Goal: Use online tool/utility: Use online tool/utility

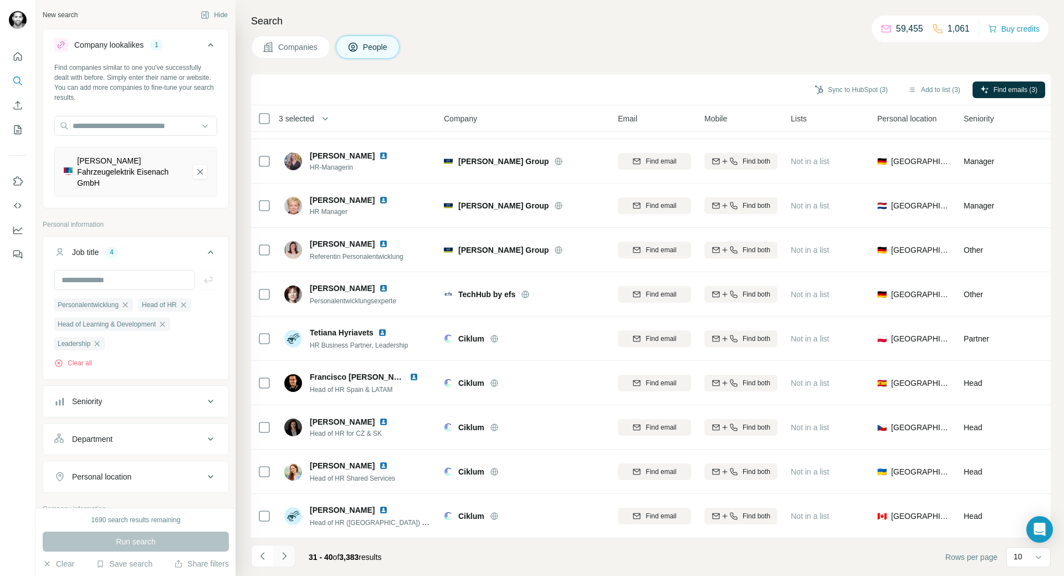
click at [290, 556] on button "Navigate to next page" at bounding box center [284, 556] width 22 height 22
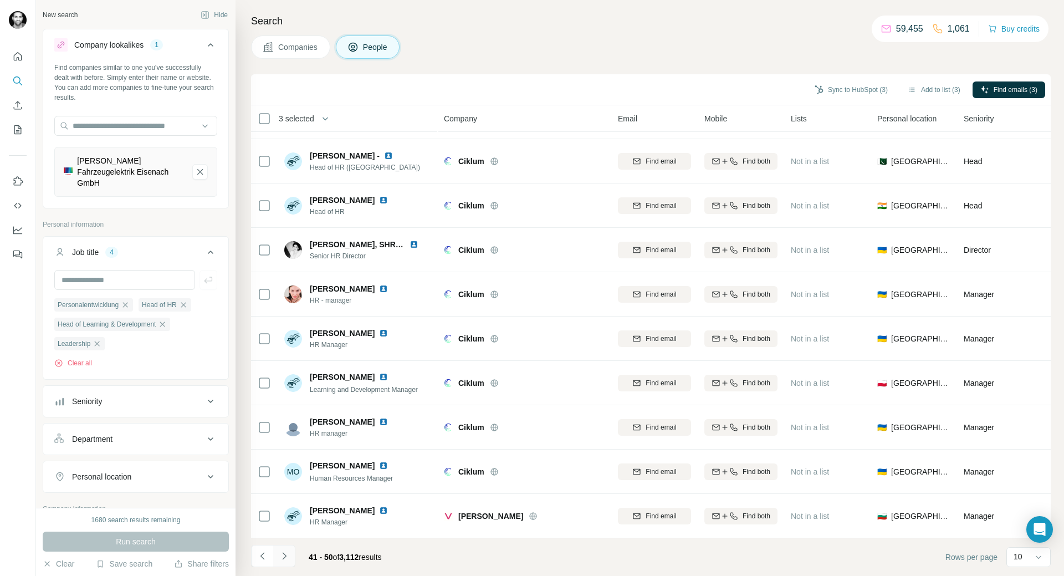
click at [287, 552] on icon "Navigate to next page" at bounding box center [284, 555] width 11 height 11
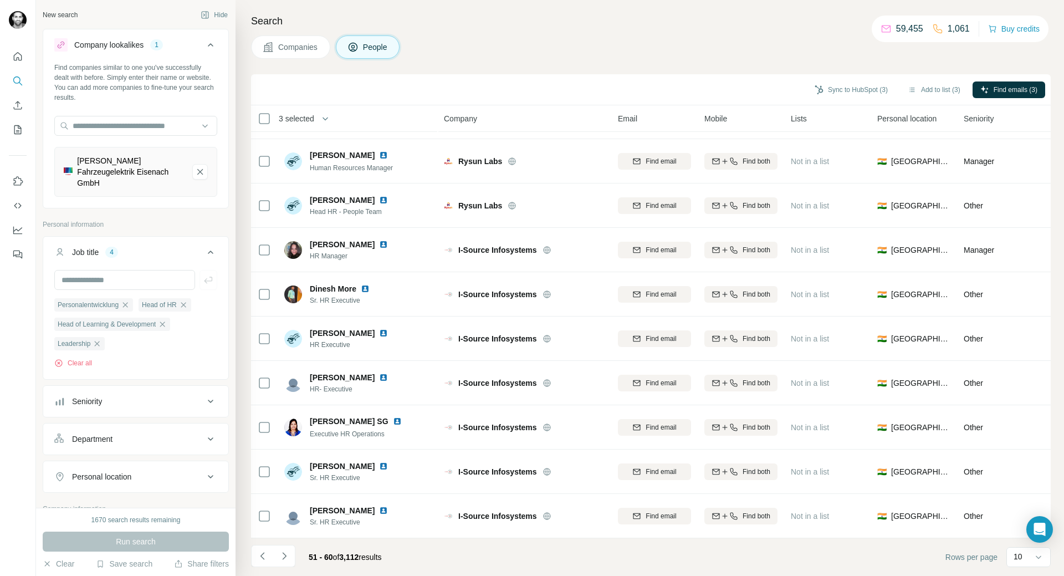
click at [268, 541] on footer "51 - 60 of 3,112 results Rows per page 10" at bounding box center [651, 557] width 800 height 38
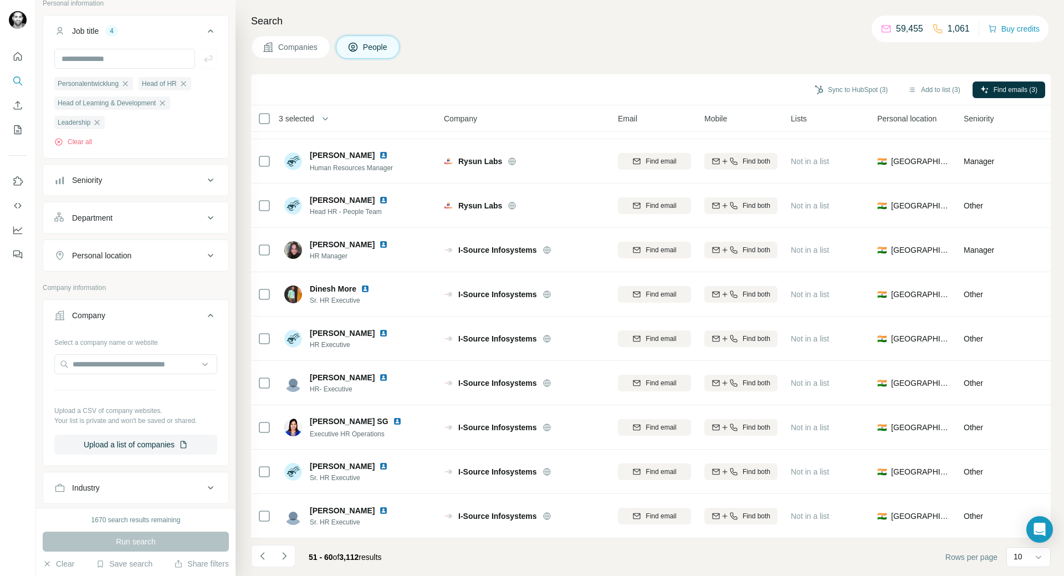
scroll to position [222, 0]
click at [190, 243] on div "Personal location" at bounding box center [136, 255] width 186 height 32
click at [192, 251] on div "Personal location" at bounding box center [129, 254] width 150 height 11
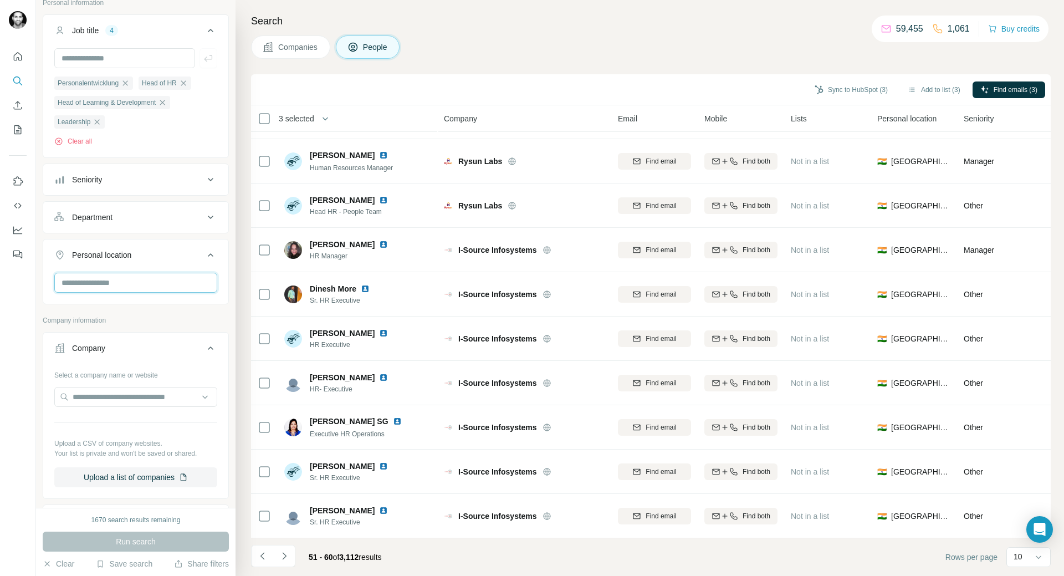
click at [170, 286] on input "text" at bounding box center [135, 283] width 163 height 20
type input "*"
type input "****"
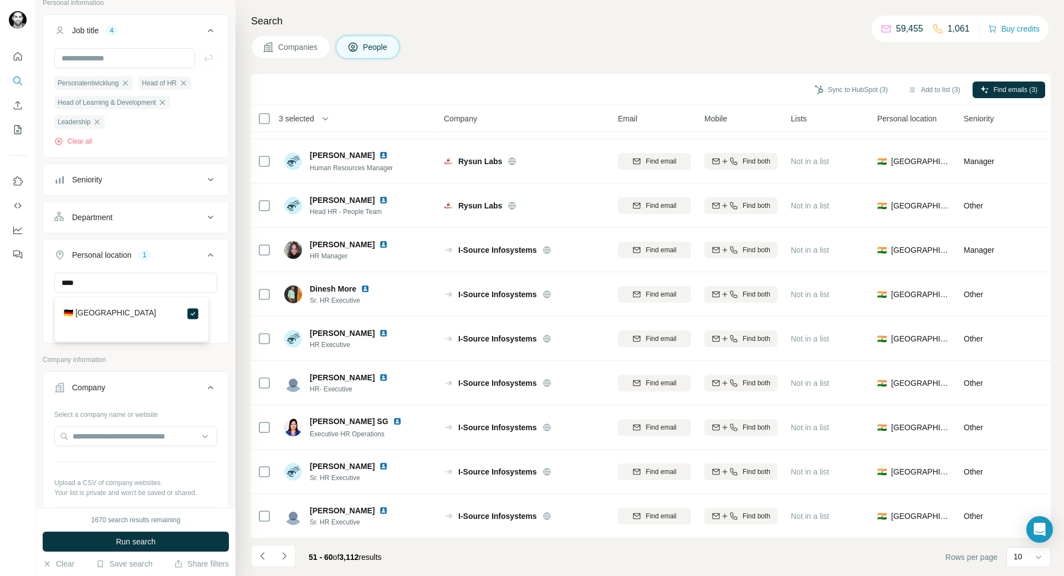
click at [152, 356] on div "Company lookalikes 1 Find companies similar to one you've successfully dealt wi…" at bounding box center [136, 420] width 186 height 1226
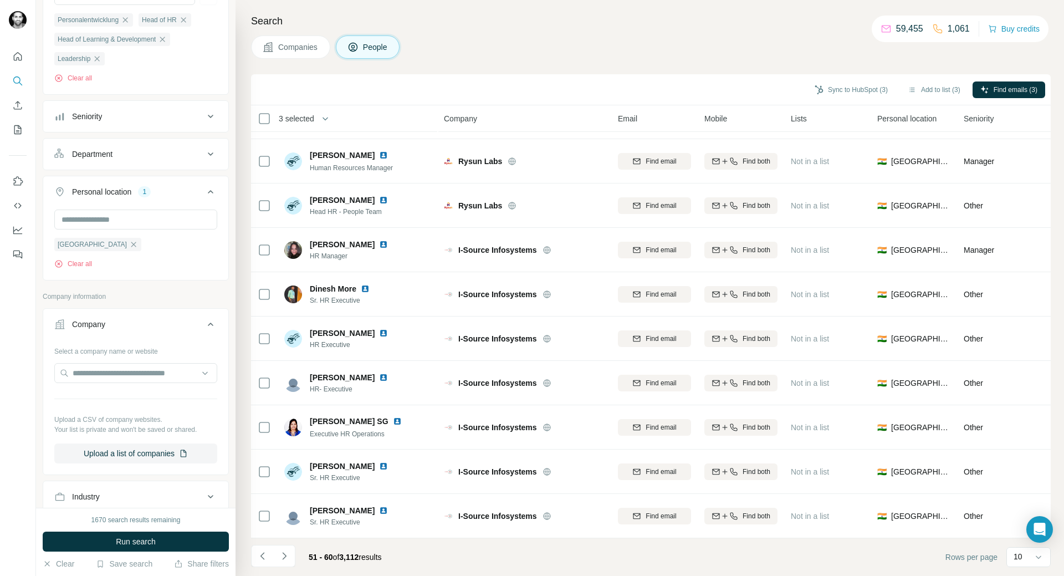
scroll to position [332, 0]
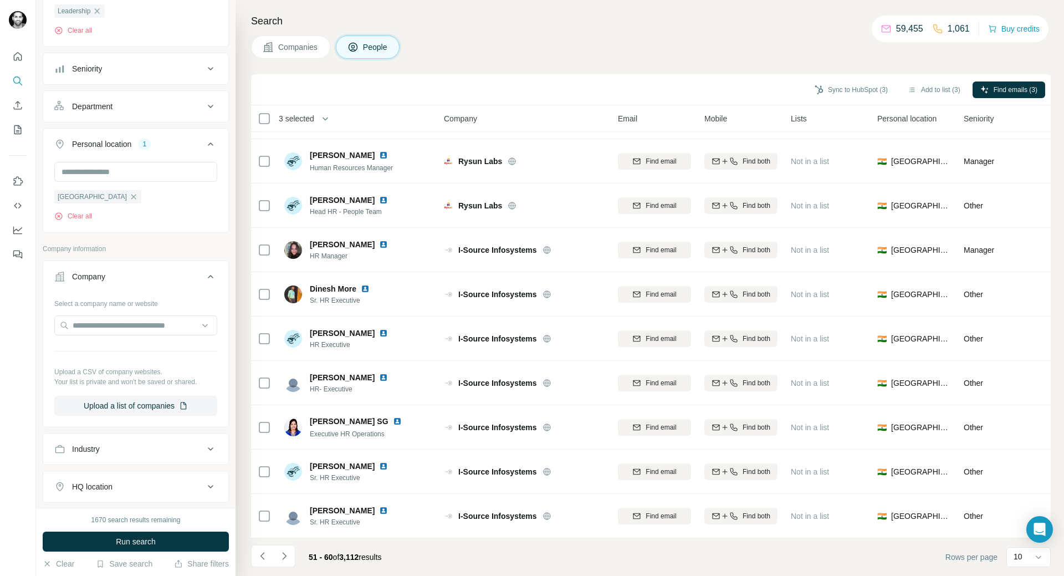
click at [144, 542] on span "Run search" at bounding box center [136, 541] width 40 height 11
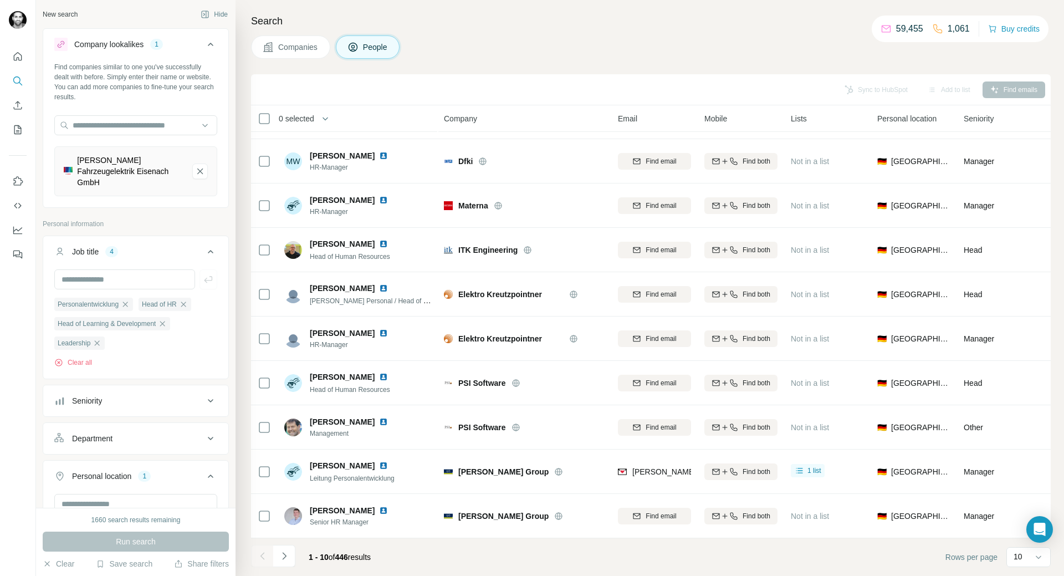
scroll to position [0, 0]
click at [188, 304] on icon "button" at bounding box center [183, 304] width 9 height 9
click at [99, 345] on icon "button" at bounding box center [97, 343] width 5 height 5
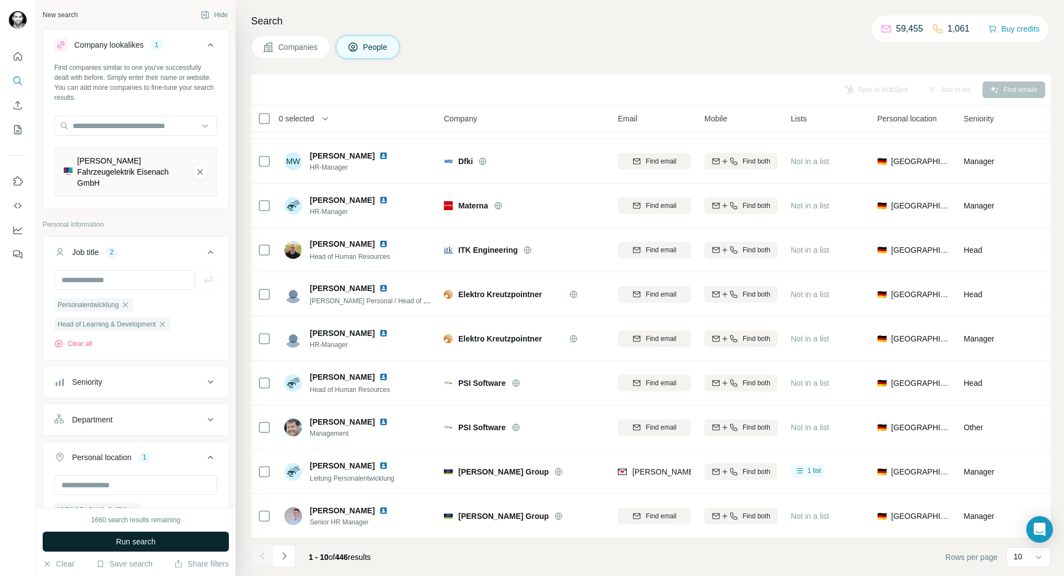
click at [178, 538] on button "Run search" at bounding box center [136, 541] width 186 height 20
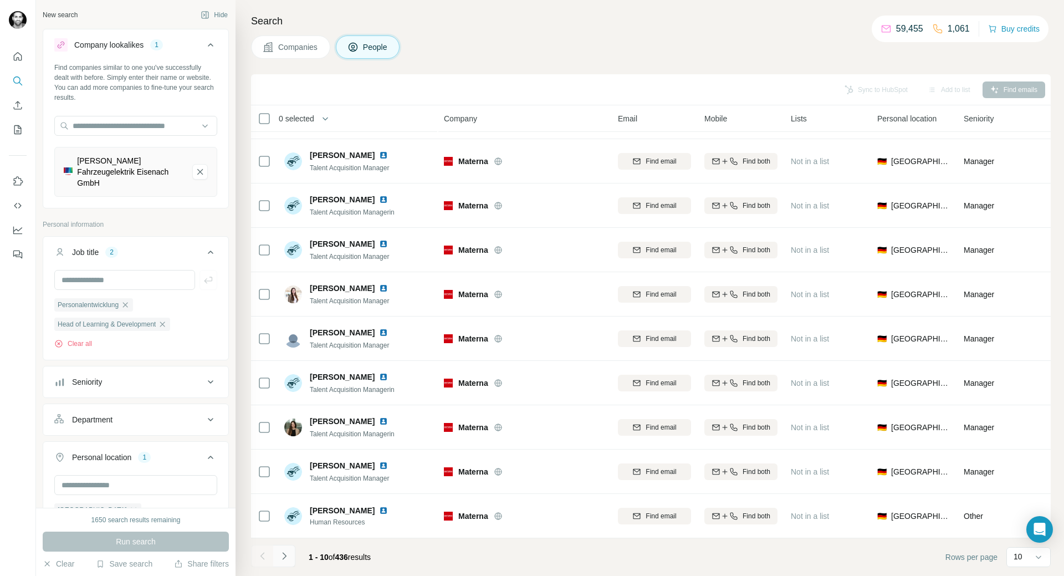
click at [279, 559] on icon "Navigate to next page" at bounding box center [284, 555] width 11 height 11
